Goal: Information Seeking & Learning: Understand process/instructions

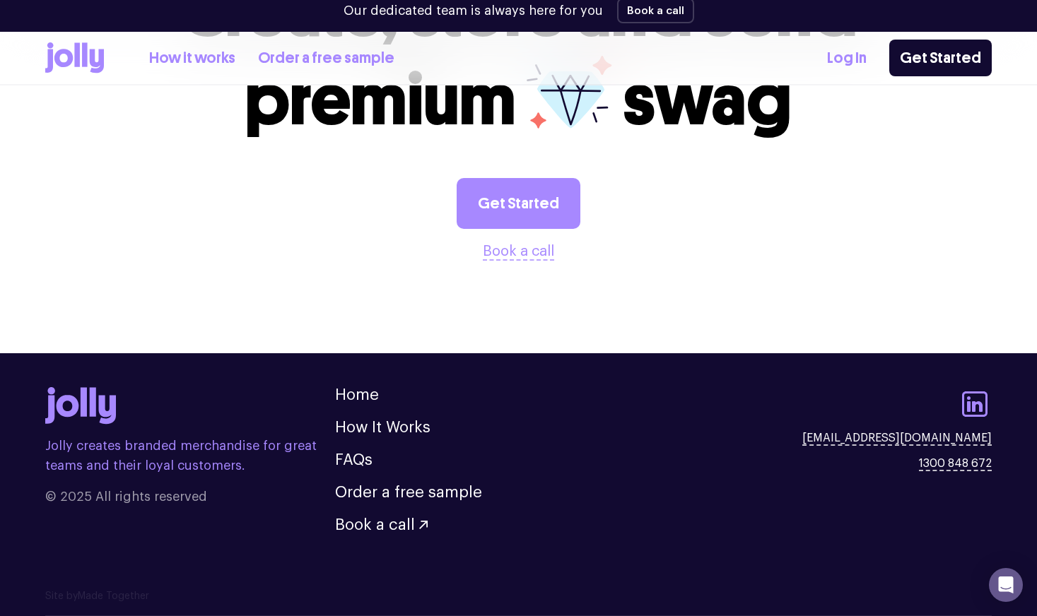
scroll to position [2838, 0]
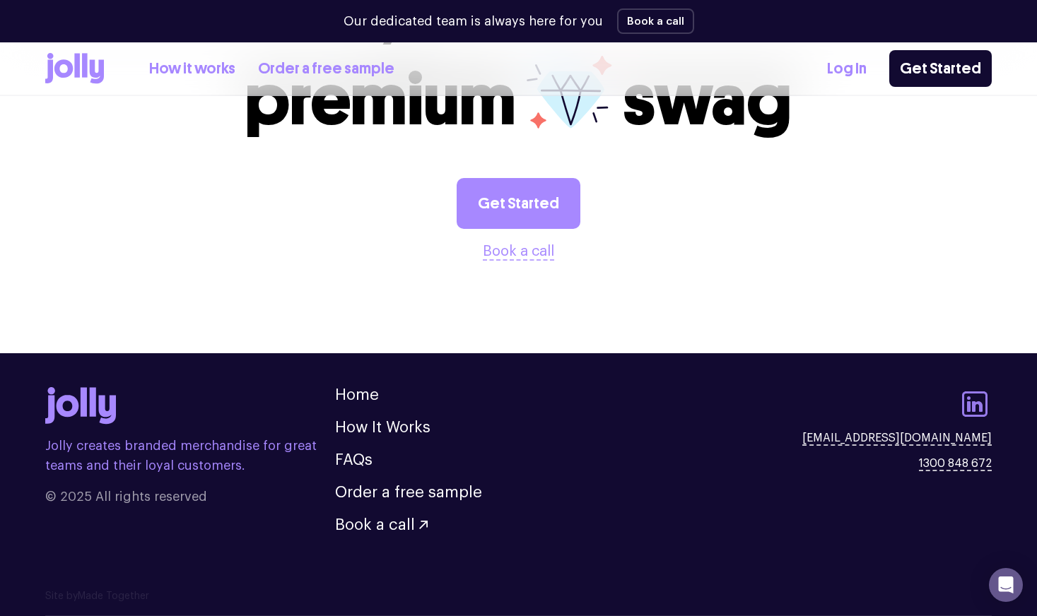
click at [967, 394] on icon at bounding box center [974, 404] width 34 height 34
